Goal: Transaction & Acquisition: Download file/media

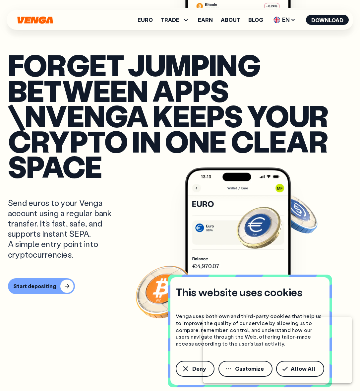
scroll to position [331, 0]
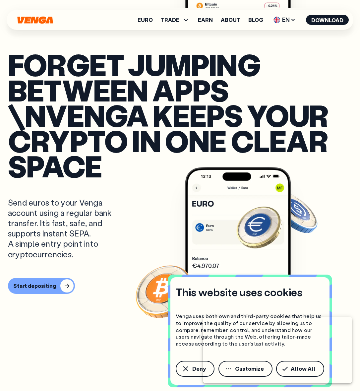
click at [294, 366] on html at bounding box center [277, 350] width 149 height 66
click at [293, 370] on html at bounding box center [277, 350] width 149 height 66
click at [292, 366] on html at bounding box center [277, 350] width 149 height 66
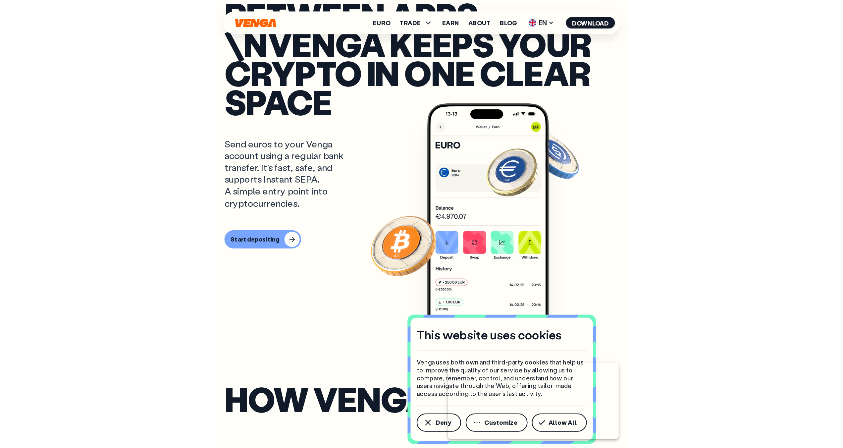
scroll to position [431, 0]
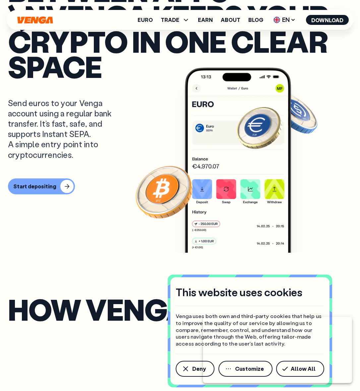
click at [298, 367] on html at bounding box center [277, 350] width 149 height 66
click at [298, 363] on html at bounding box center [277, 350] width 149 height 66
click at [300, 368] on html at bounding box center [277, 350] width 149 height 66
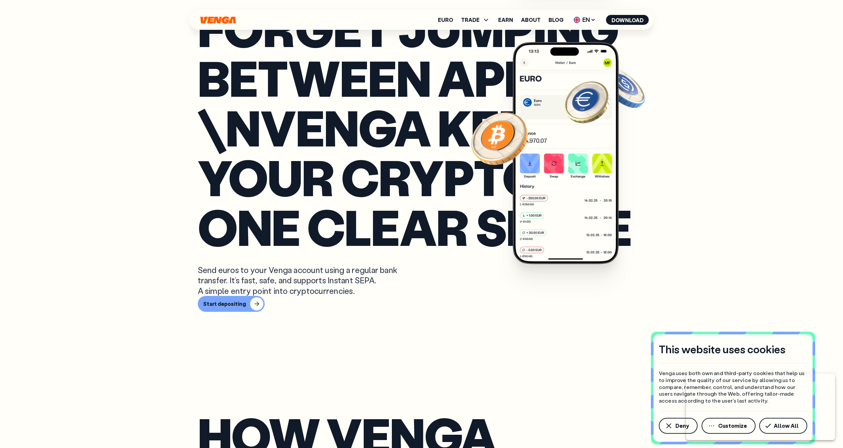
scroll to position [404, 0]
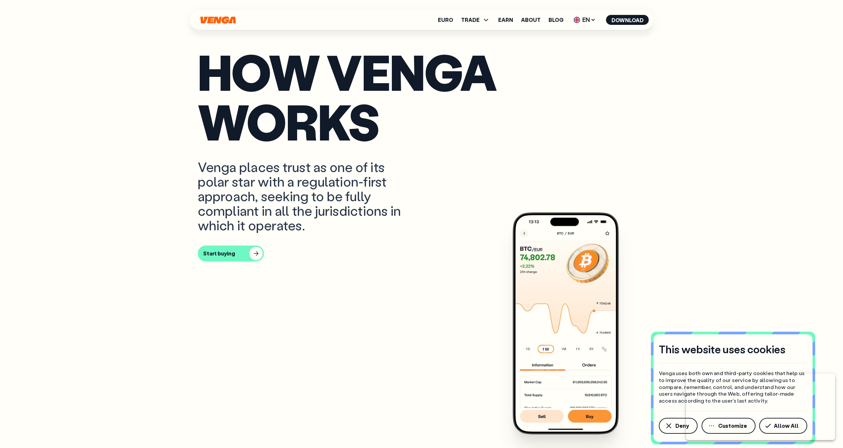
click at [360, 390] on html at bounding box center [760, 407] width 149 height 66
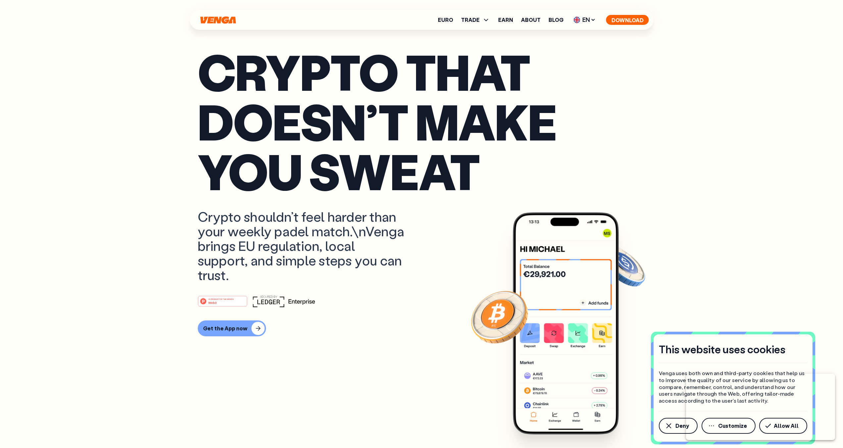
scroll to position [73, 0]
click at [360, 16] on button "Download" at bounding box center [627, 20] width 43 height 10
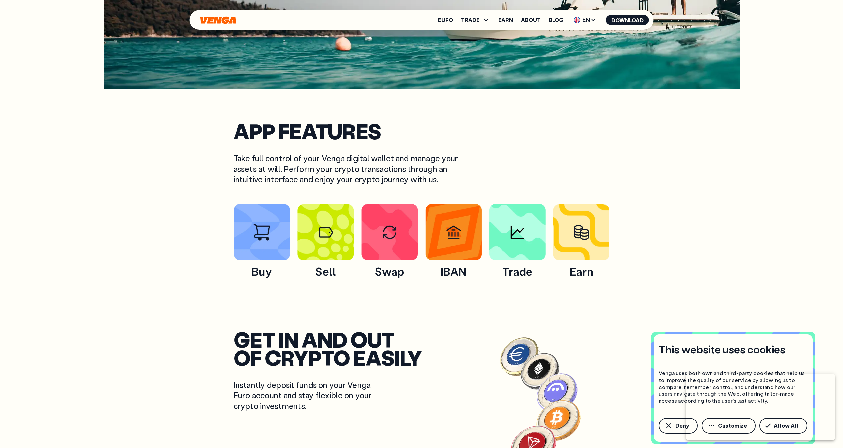
scroll to position [265, 0]
click at [360, 390] on html at bounding box center [760, 407] width 149 height 66
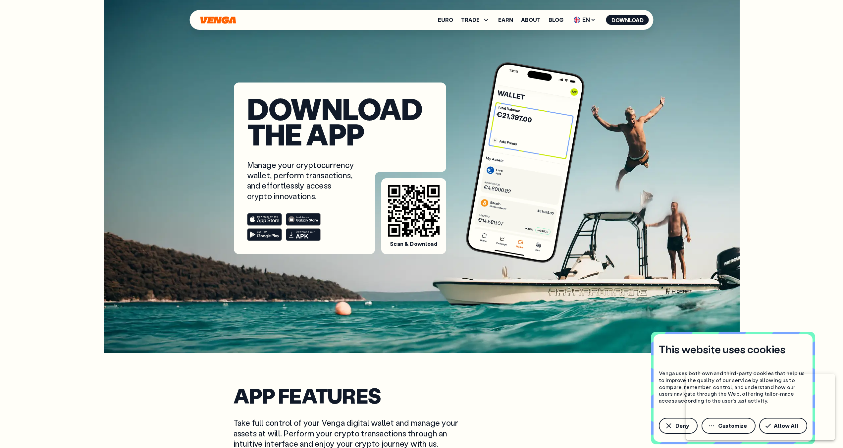
scroll to position [0, 0]
click at [116, 237] on div "Download the app Manage your cryptocurrency wallet, perform transactions, and e…" at bounding box center [422, 177] width 636 height 354
